Goal: Obtain resource: Obtain resource

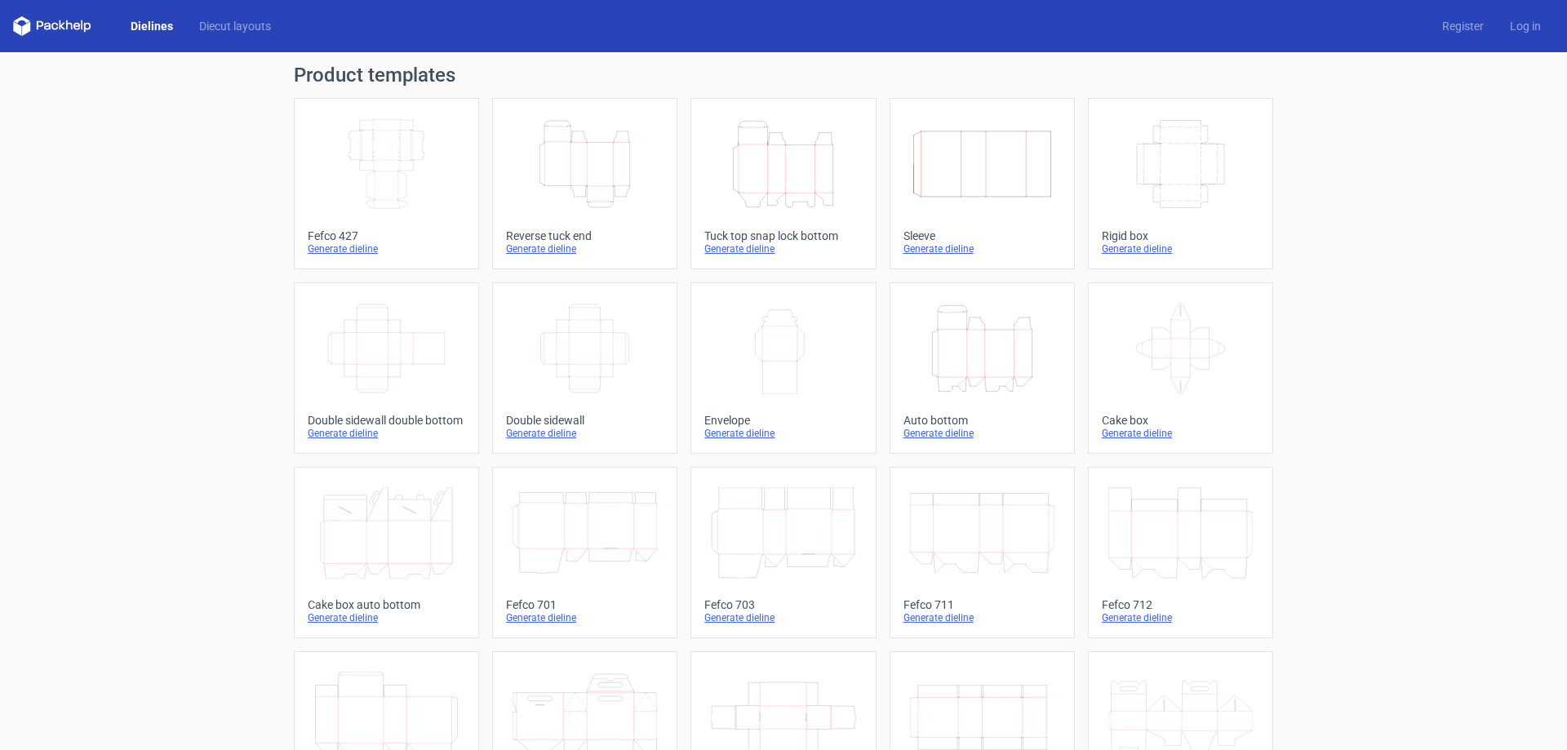
click at [962, 380] on icon "Height Depth Width" at bounding box center [982, 348] width 144 height 91
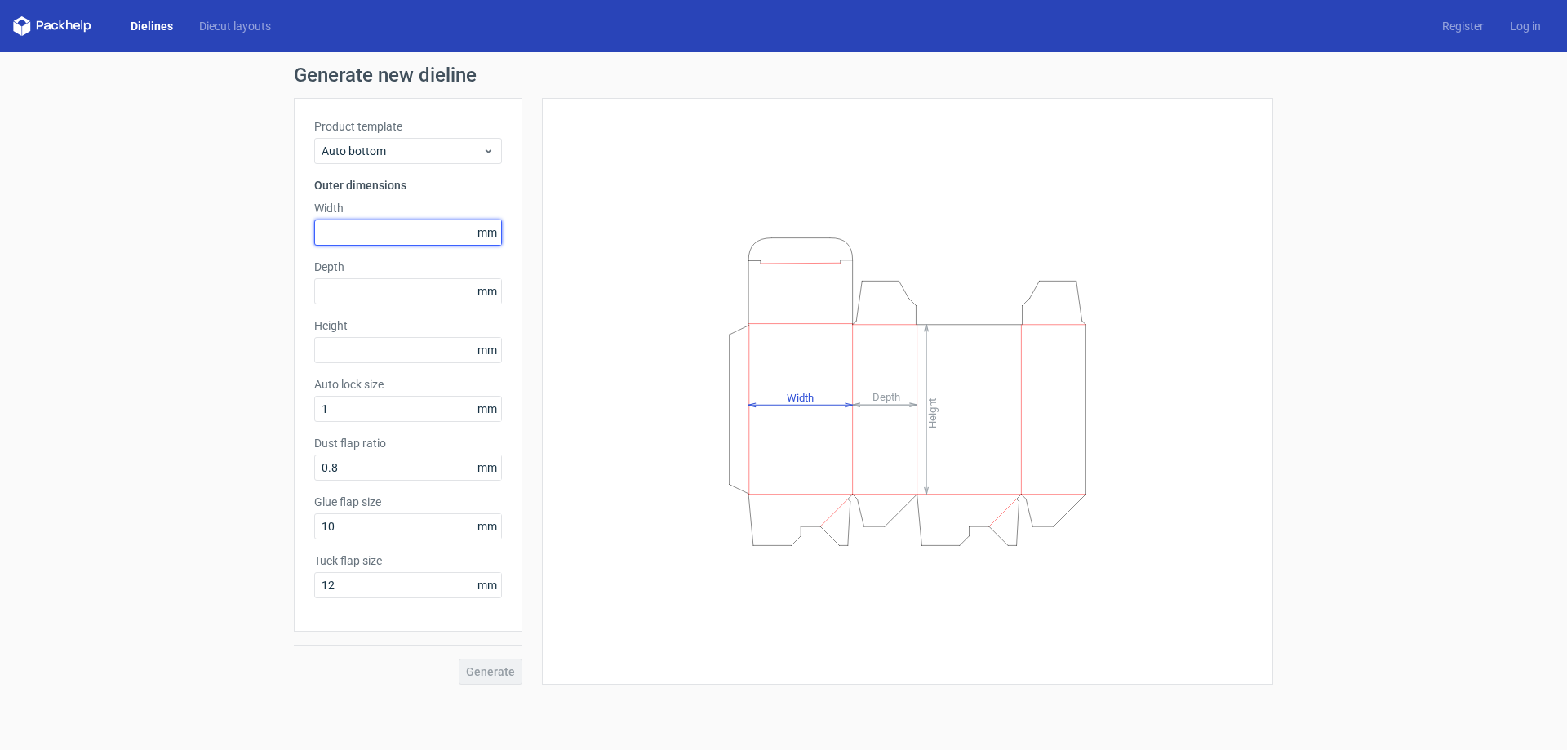
click at [392, 239] on input "text" at bounding box center [408, 233] width 188 height 26
type input "20"
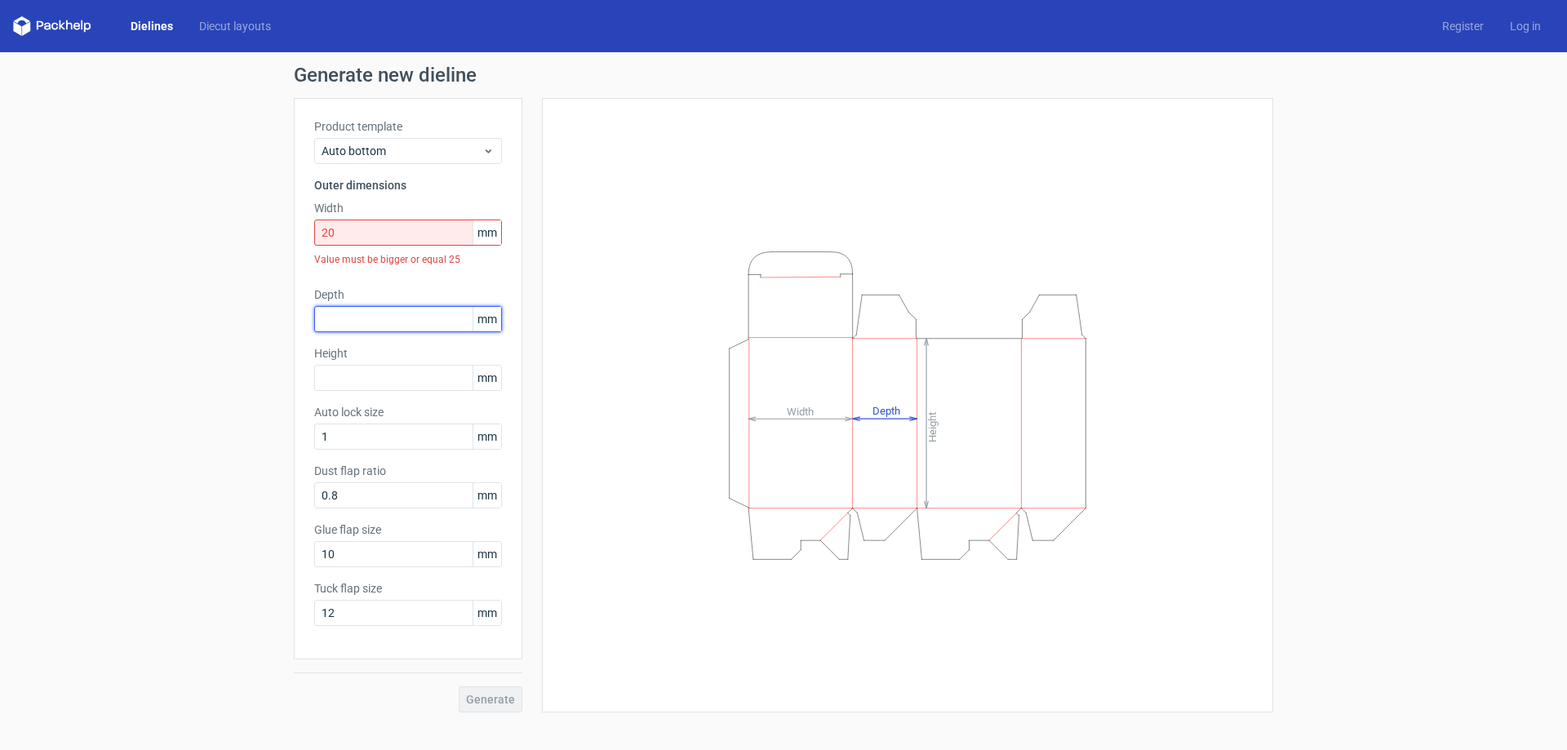
click at [413, 294] on div "Depth mm" at bounding box center [408, 309] width 188 height 46
type input "10"
click at [424, 381] on div "Height mm" at bounding box center [408, 368] width 188 height 46
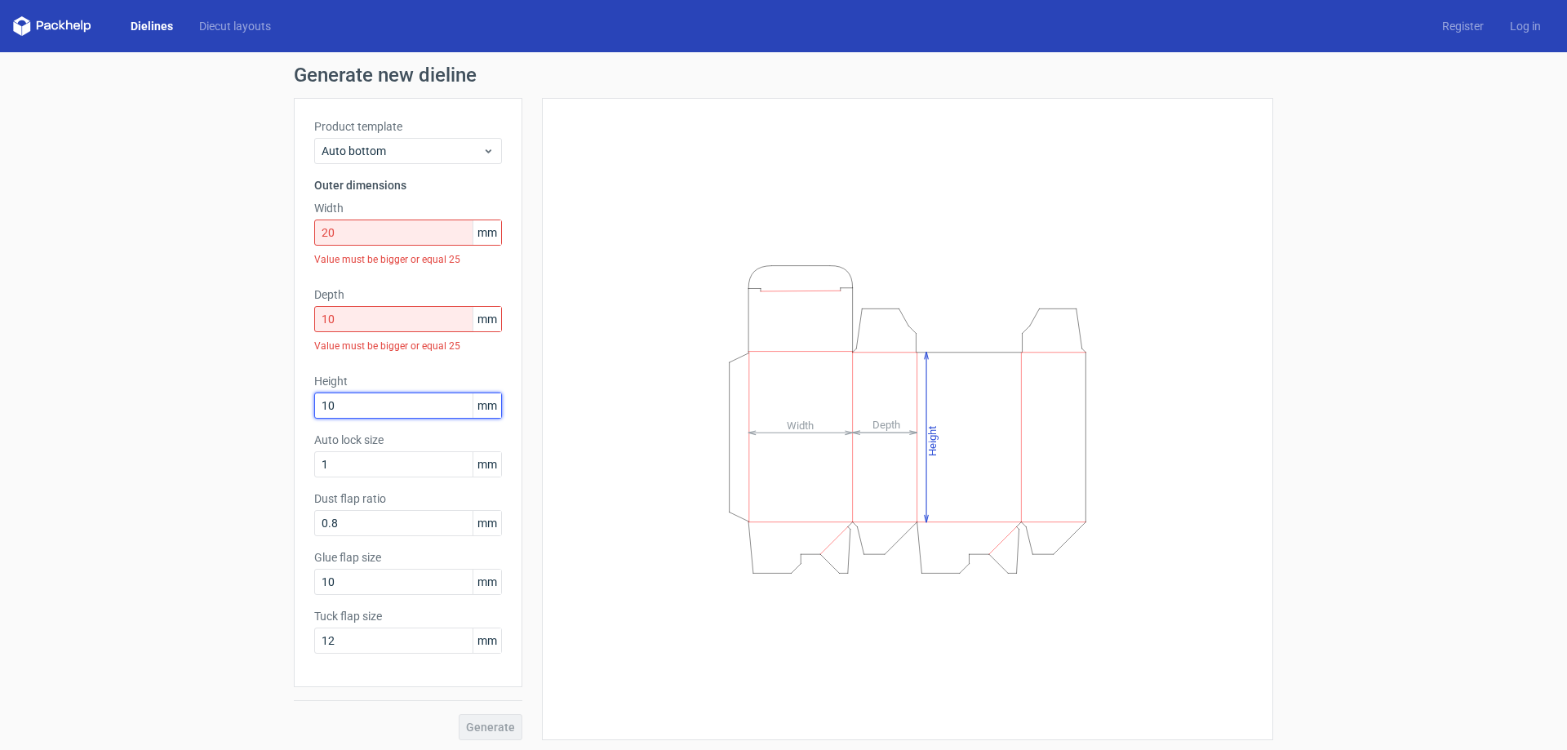
type input "10"
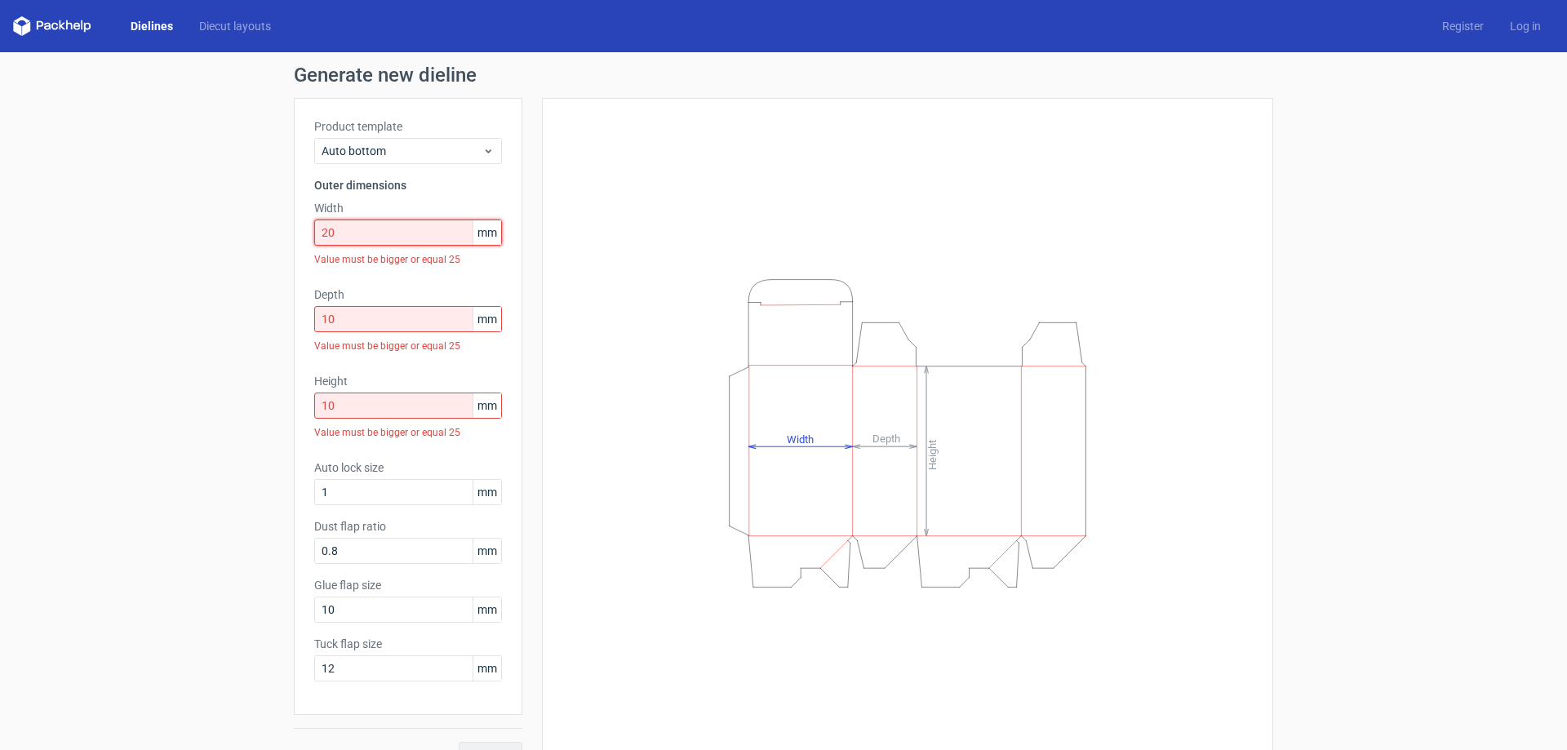
click at [397, 234] on input "20" at bounding box center [408, 233] width 188 height 26
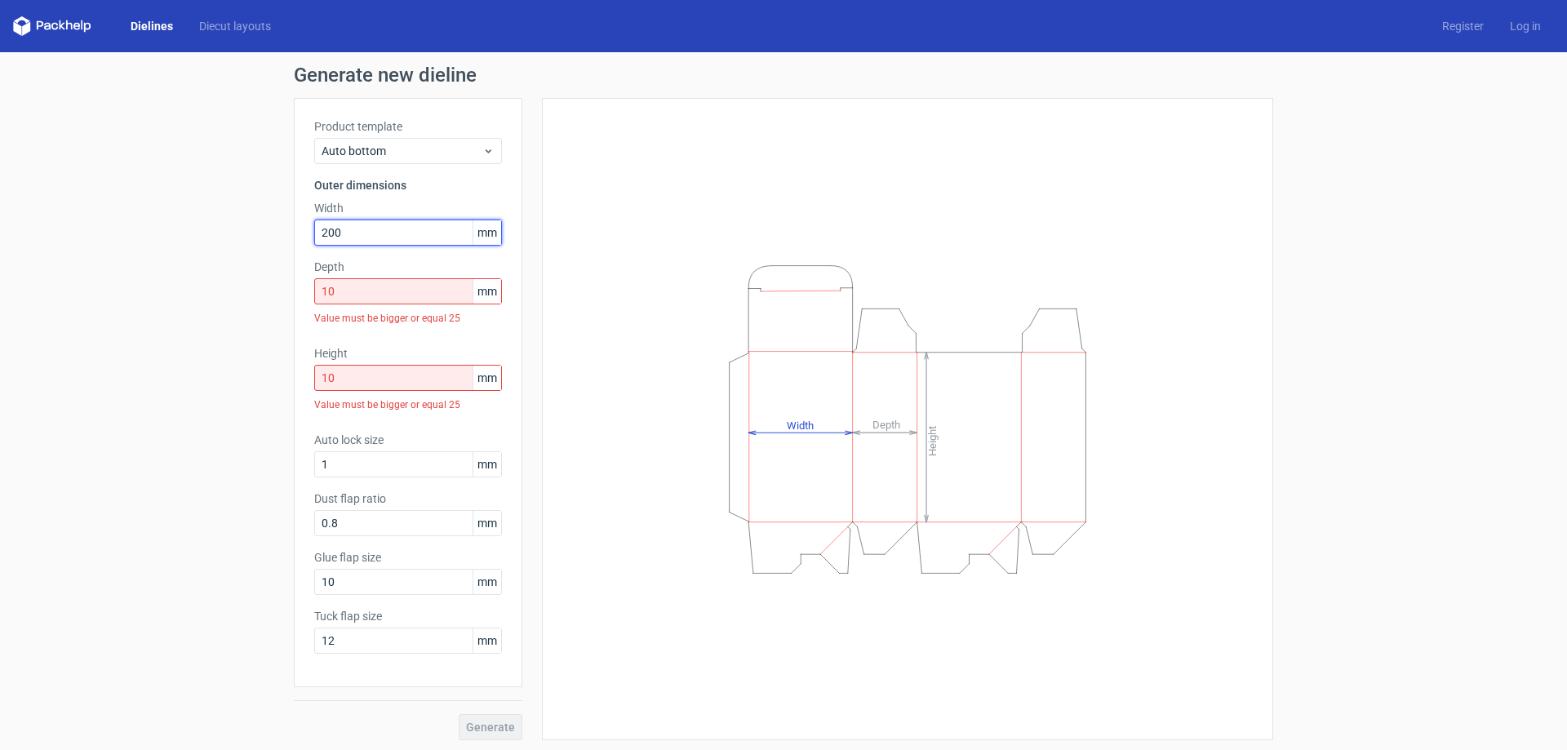
type input "200"
click at [407, 304] on input "10" at bounding box center [408, 291] width 188 height 26
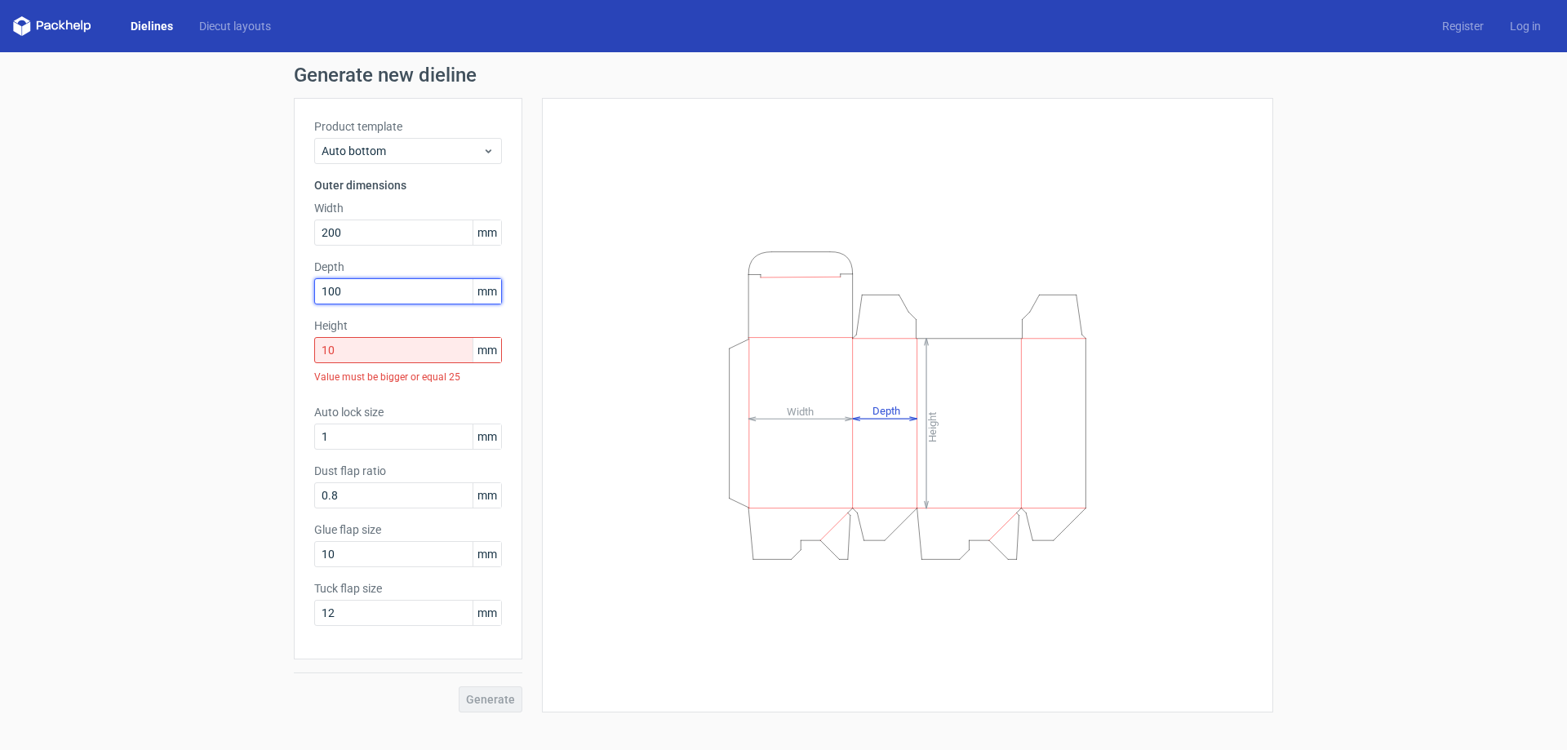
type input "100"
click at [419, 354] on input "10" at bounding box center [408, 350] width 188 height 26
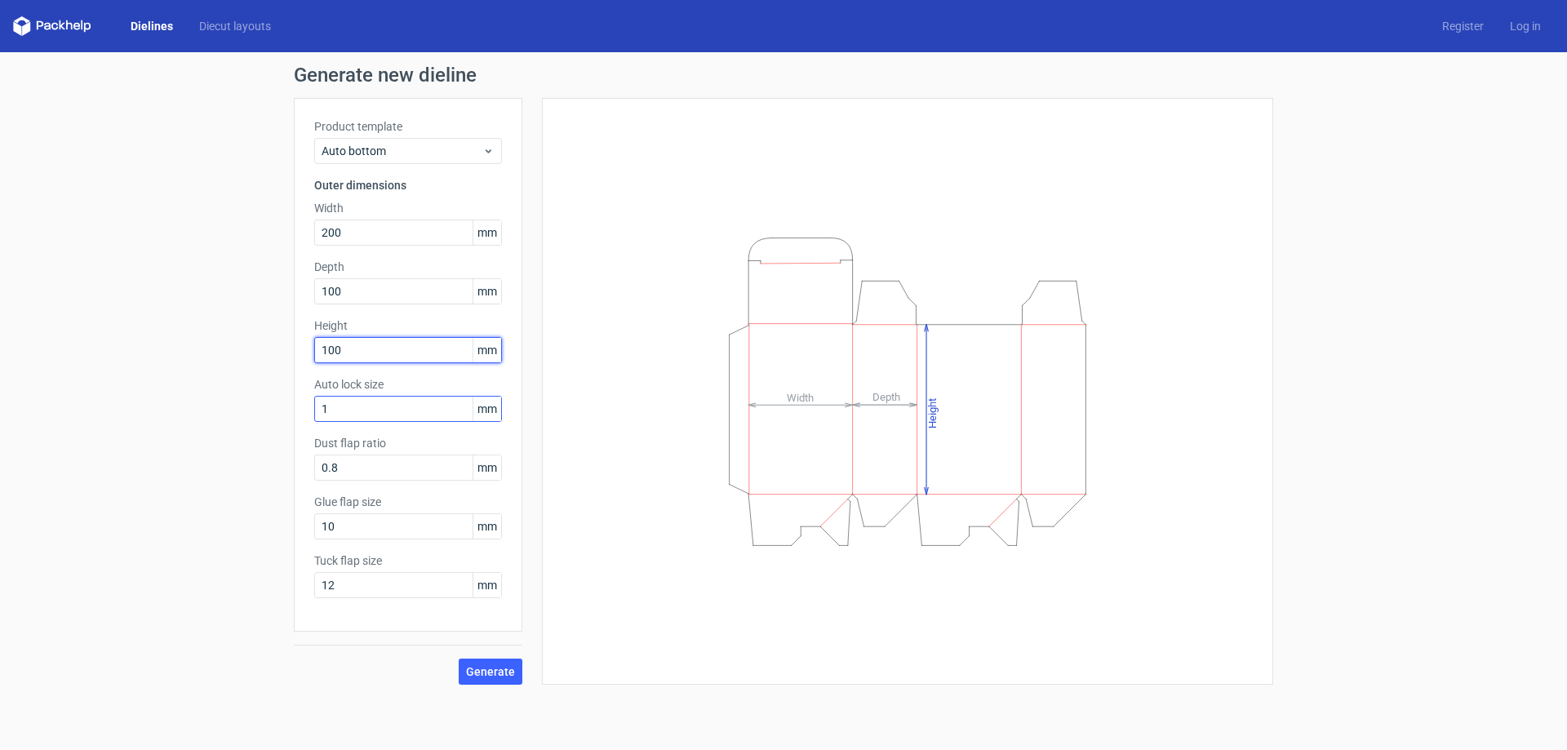
type input "100"
click at [421, 401] on input "1" at bounding box center [408, 409] width 188 height 26
drag, startPoint x: 339, startPoint y: 411, endPoint x: 292, endPoint y: 408, distance: 46.6
click at [292, 408] on div "Generate new dieline Product template Auto bottom Outer dimensions Width 200 mm…" at bounding box center [783, 375] width 1567 height 646
click at [267, 411] on div "Generate new dieline Product template Auto bottom Outer dimensions Width 200 mm…" at bounding box center [783, 375] width 1567 height 646
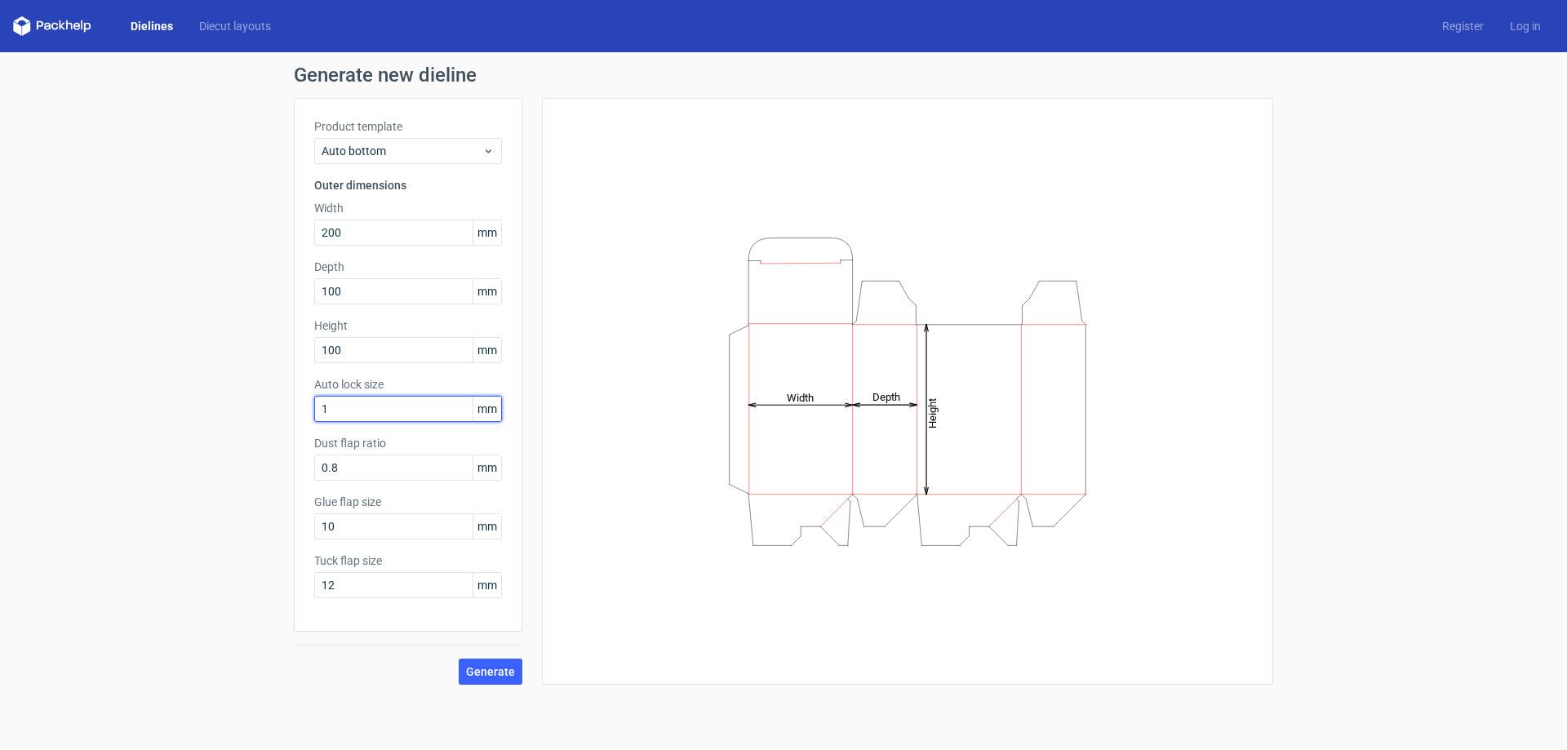
drag, startPoint x: 347, startPoint y: 410, endPoint x: 308, endPoint y: 410, distance: 39.2
click at [308, 410] on div "Product template Auto bottom Outer dimensions Width 200 mm Depth 100 mm Height …" at bounding box center [408, 365] width 229 height 534
click at [362, 469] on input "0.8" at bounding box center [408, 468] width 188 height 26
drag, startPoint x: 362, startPoint y: 469, endPoint x: 308, endPoint y: 469, distance: 54.7
click at [308, 469] on div "Product template Auto bottom Outer dimensions Width 200 mm Depth 100 mm Height …" at bounding box center [408, 365] width 229 height 534
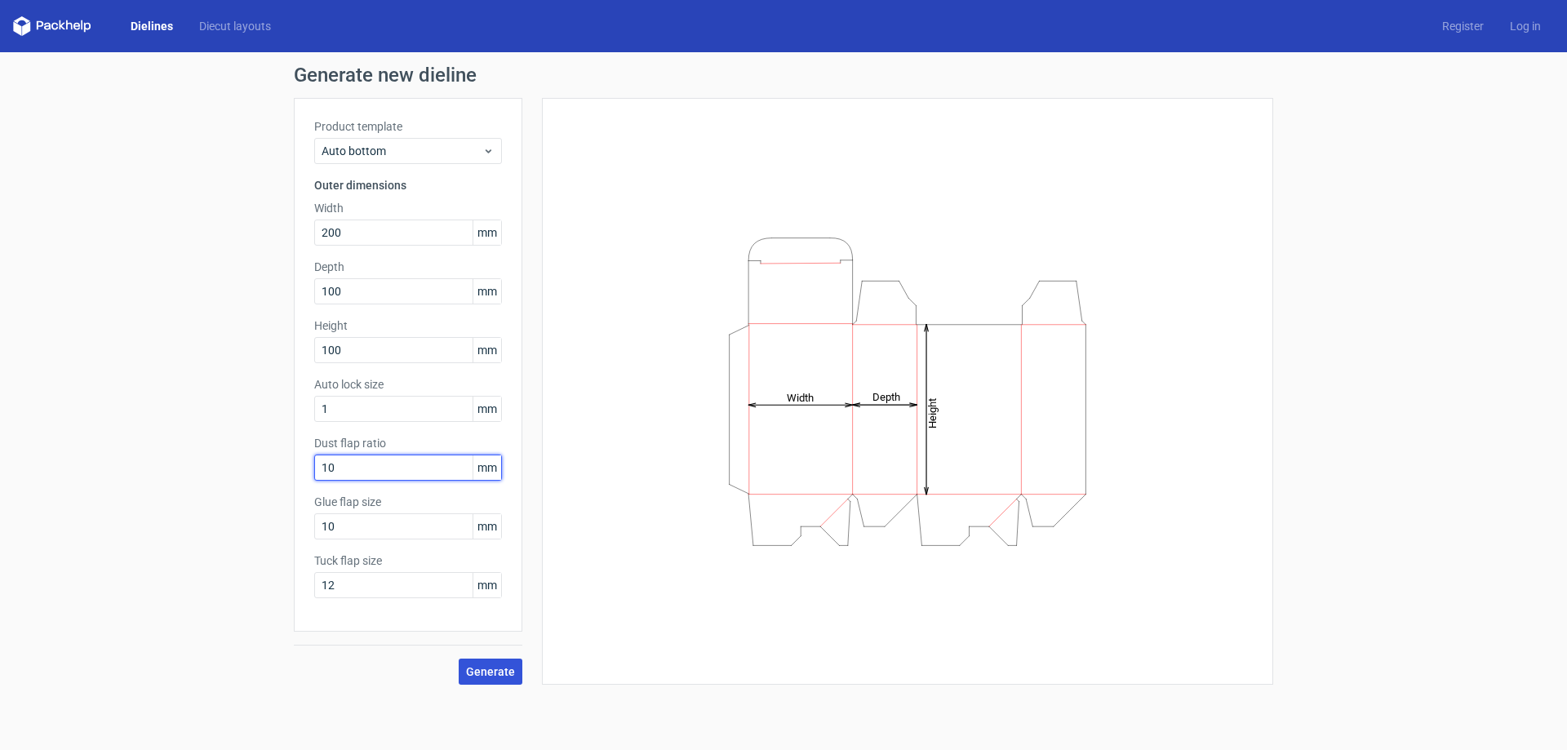
type input "10"
click at [474, 666] on span "Generate" at bounding box center [490, 671] width 49 height 11
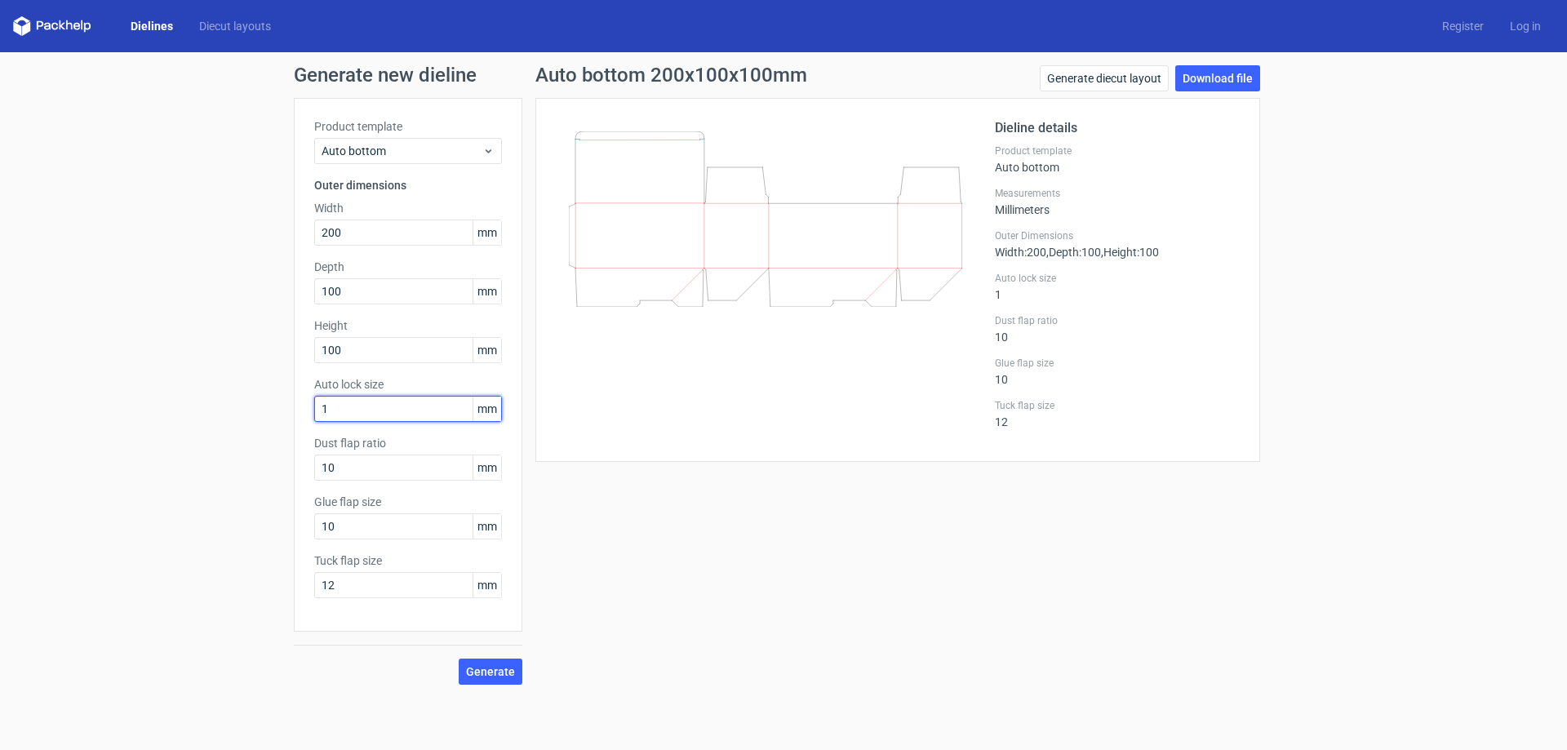
drag, startPoint x: 360, startPoint y: 406, endPoint x: 291, endPoint y: 407, distance: 68.6
click at [300, 407] on div "Product template Auto bottom Outer dimensions Width 200 mm Depth 100 mm Height …" at bounding box center [408, 365] width 229 height 534
click at [513, 669] on span "Generate" at bounding box center [490, 671] width 49 height 11
click at [365, 410] on input "10" at bounding box center [408, 409] width 188 height 26
drag, startPoint x: 347, startPoint y: 397, endPoint x: 287, endPoint y: 401, distance: 59.7
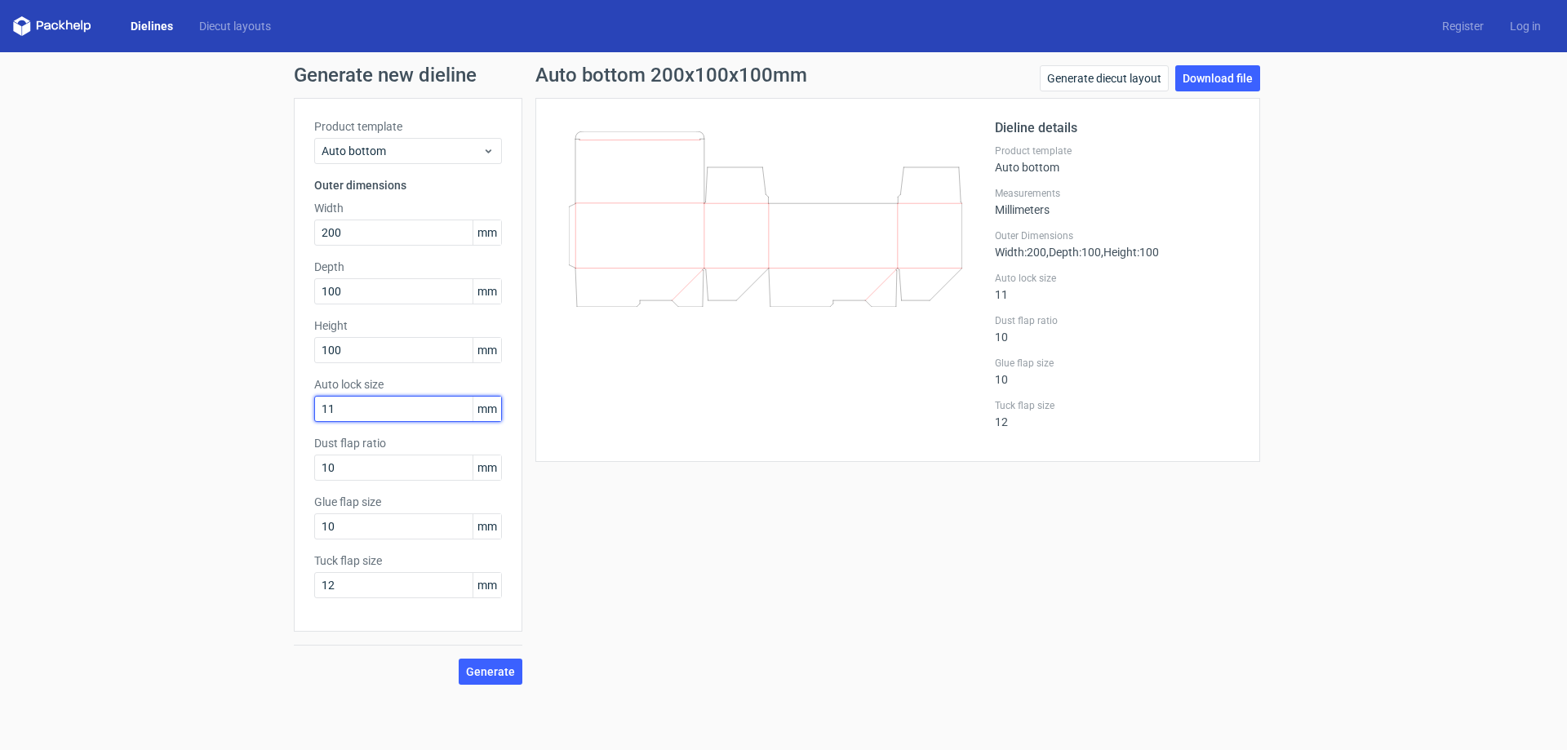
click at [287, 401] on div "Generate new dieline Product template Auto bottom Outer dimensions Width 200 mm…" at bounding box center [783, 375] width 1567 height 646
click at [490, 674] on span "Generate" at bounding box center [490, 671] width 49 height 11
drag, startPoint x: 358, startPoint y: 409, endPoint x: 305, endPoint y: 409, distance: 53.0
click at [305, 409] on div "Product template Auto bottom Outer dimensions Width 200 mm Depth 100 mm Height …" at bounding box center [408, 365] width 229 height 534
type input "1"
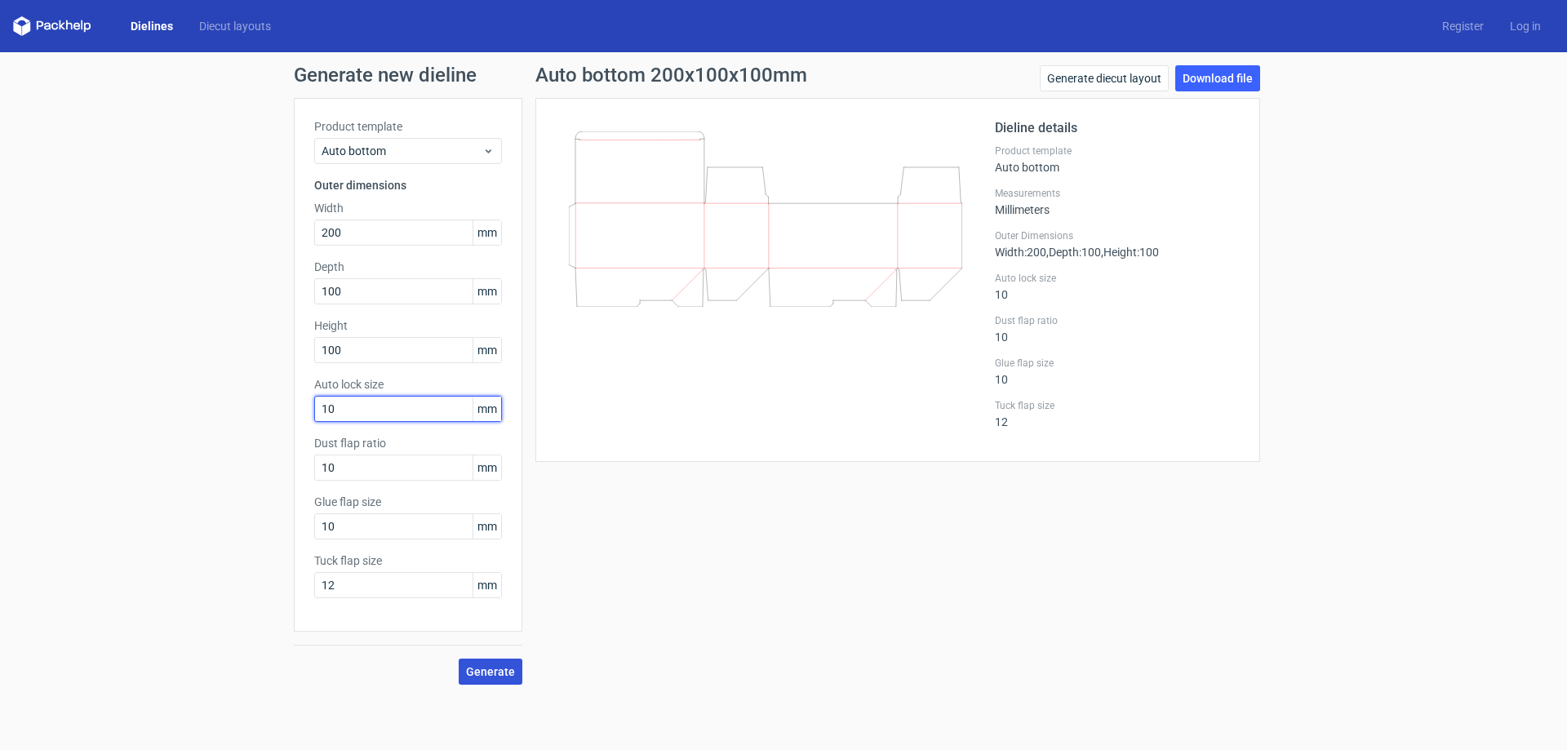
type input "10"
click at [497, 673] on span "Generate" at bounding box center [490, 671] width 49 height 11
click at [1216, 84] on link "Download file" at bounding box center [1217, 78] width 85 height 26
click at [696, 415] on div at bounding box center [775, 279] width 439 height 323
drag, startPoint x: 54, startPoint y: 23, endPoint x: 19, endPoint y: 84, distance: 70.6
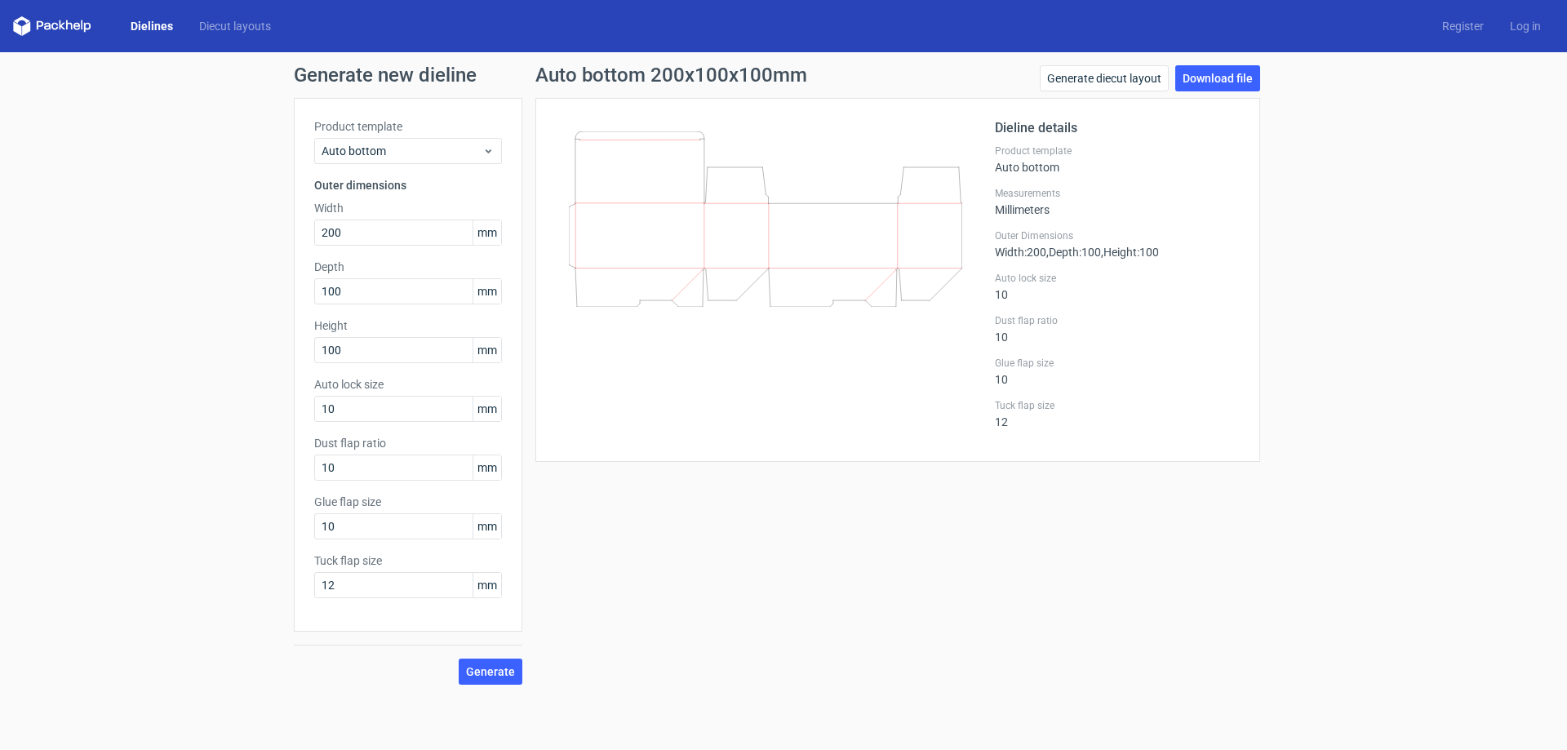
click at [17, 94] on div "Generate new dieline Product template Auto bottom Outer dimensions Width 200 mm…" at bounding box center [783, 375] width 1567 height 646
drag, startPoint x: 351, startPoint y: 588, endPoint x: 315, endPoint y: 578, distance: 37.2
click at [315, 578] on input "12" at bounding box center [408, 585] width 188 height 26
type input "15"
click at [473, 656] on div "Generate" at bounding box center [408, 658] width 229 height 53
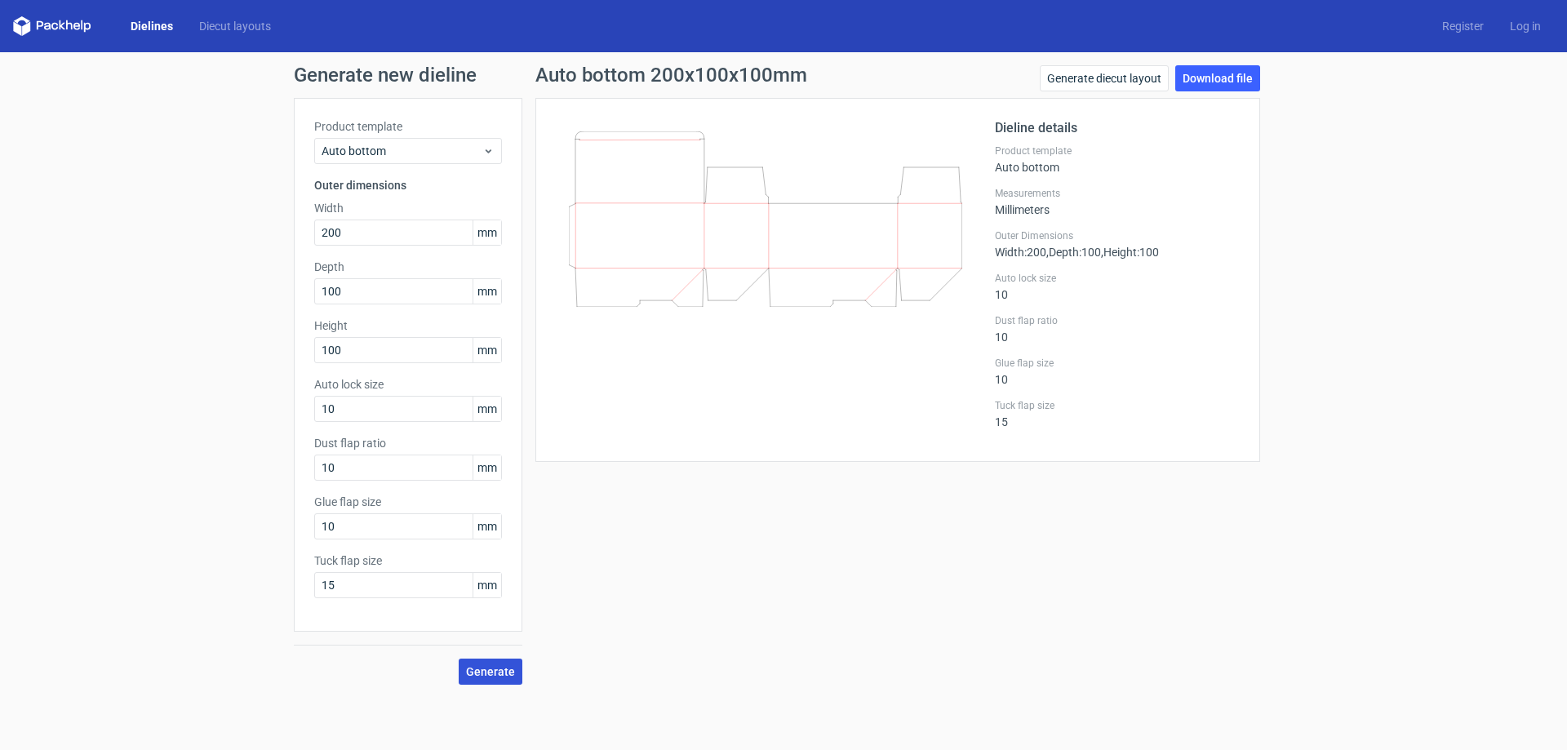
click at [485, 675] on span "Generate" at bounding box center [490, 671] width 49 height 11
